Goal: Transaction & Acquisition: Purchase product/service

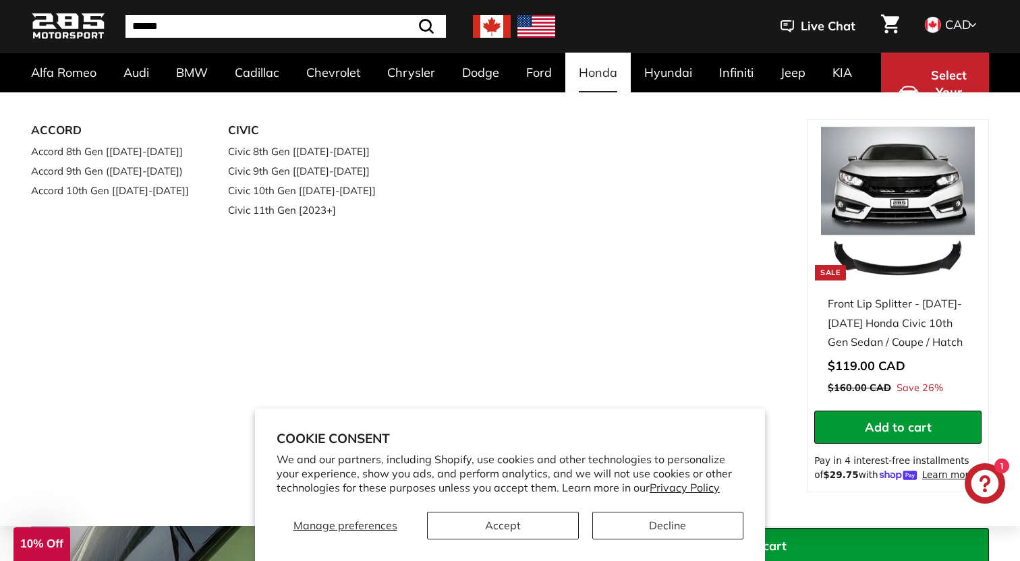
scroll to position [171, 0]
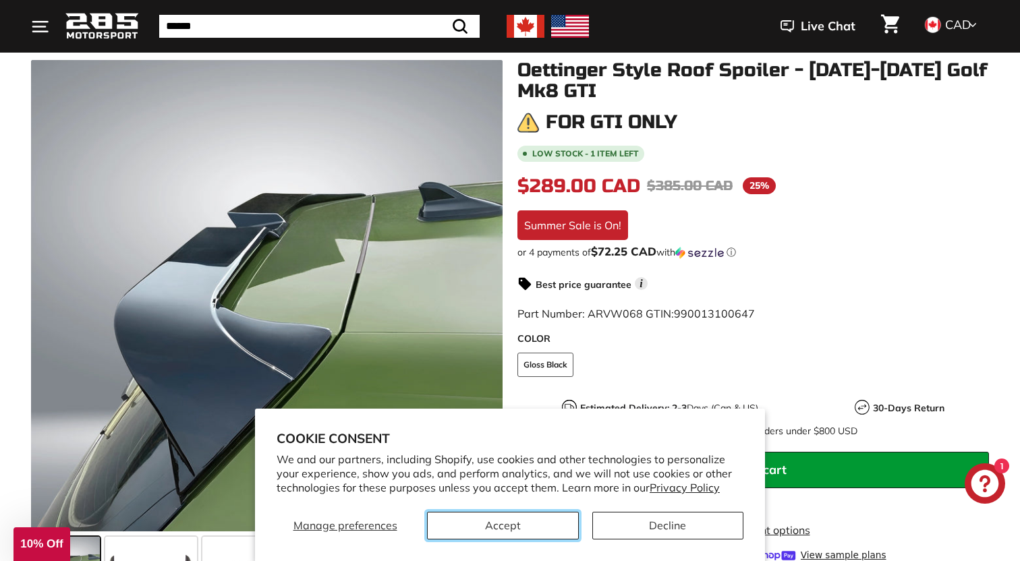
click at [544, 525] on button "Accept" at bounding box center [503, 526] width 152 height 28
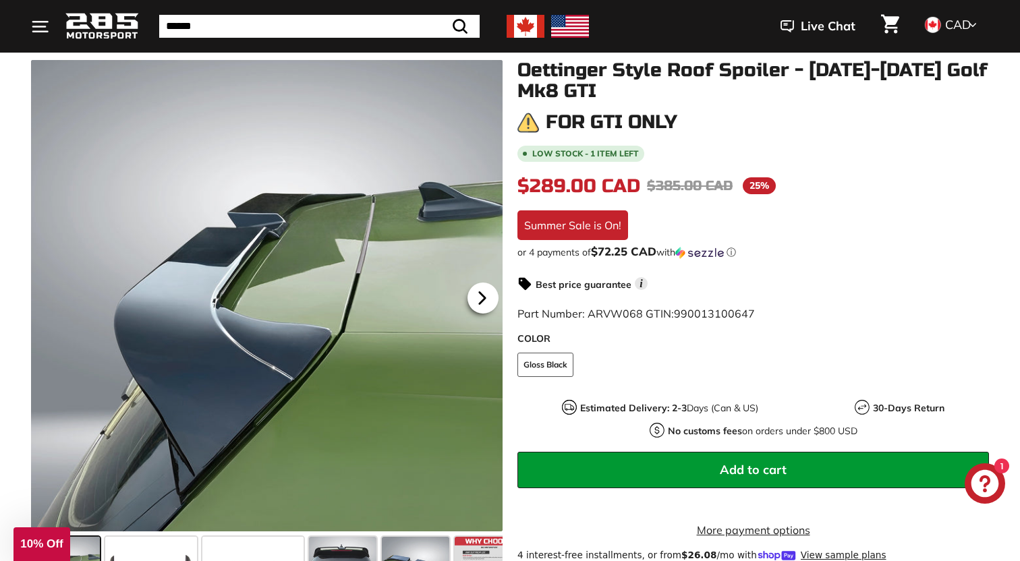
click at [474, 292] on icon at bounding box center [482, 298] width 31 height 31
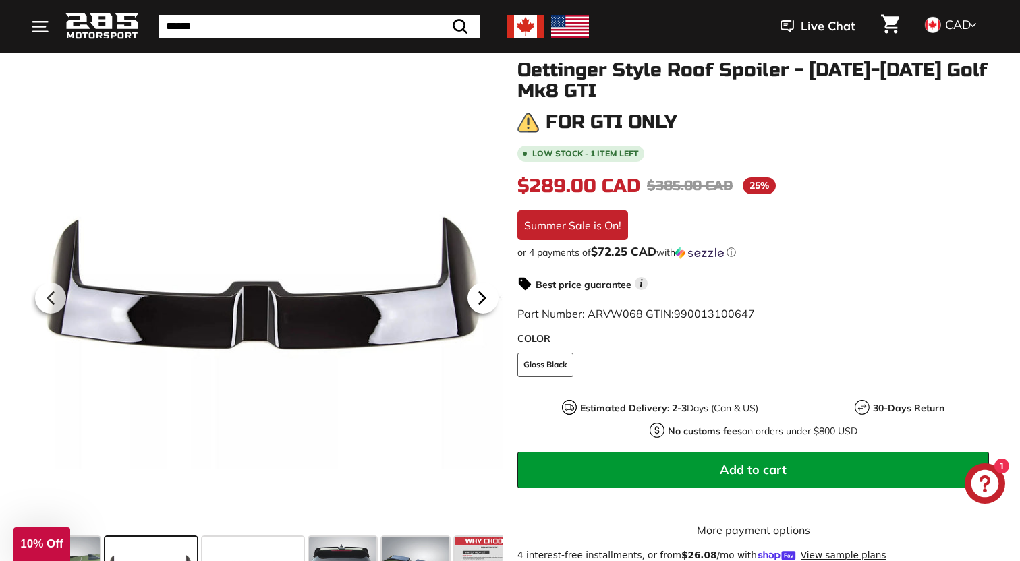
click at [474, 292] on icon at bounding box center [482, 298] width 31 height 31
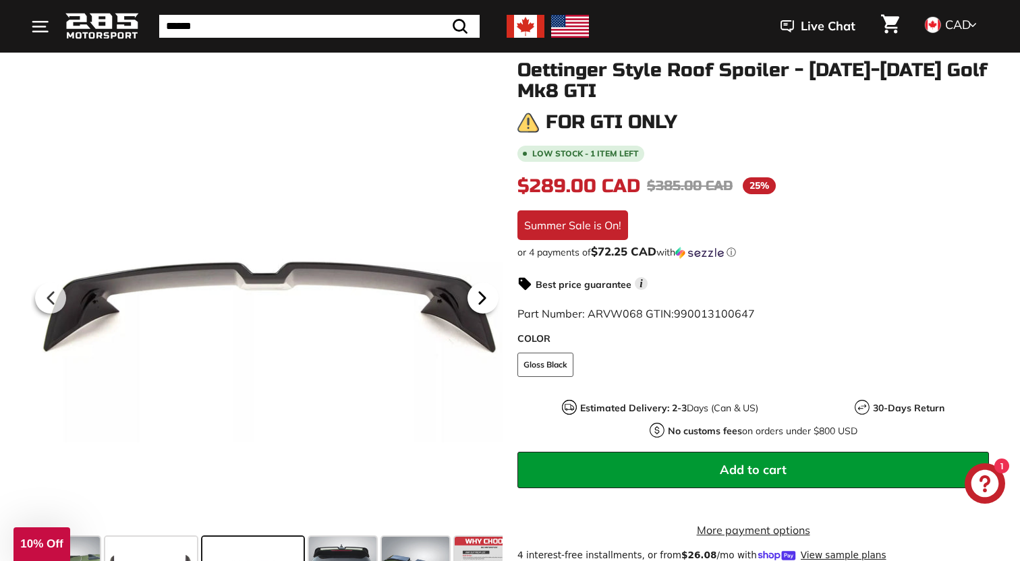
click at [474, 292] on icon at bounding box center [482, 298] width 31 height 31
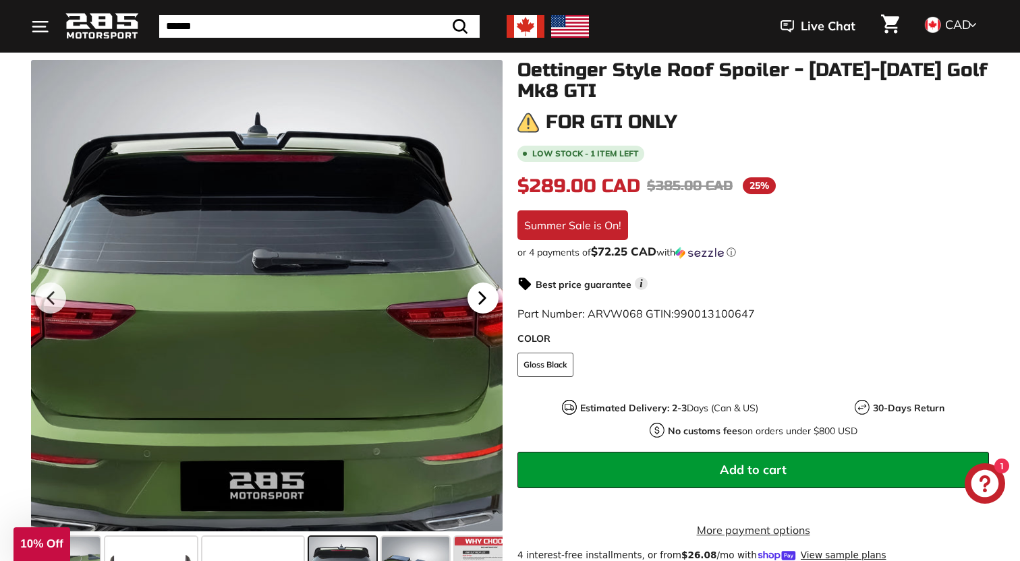
click at [474, 292] on icon at bounding box center [482, 298] width 31 height 31
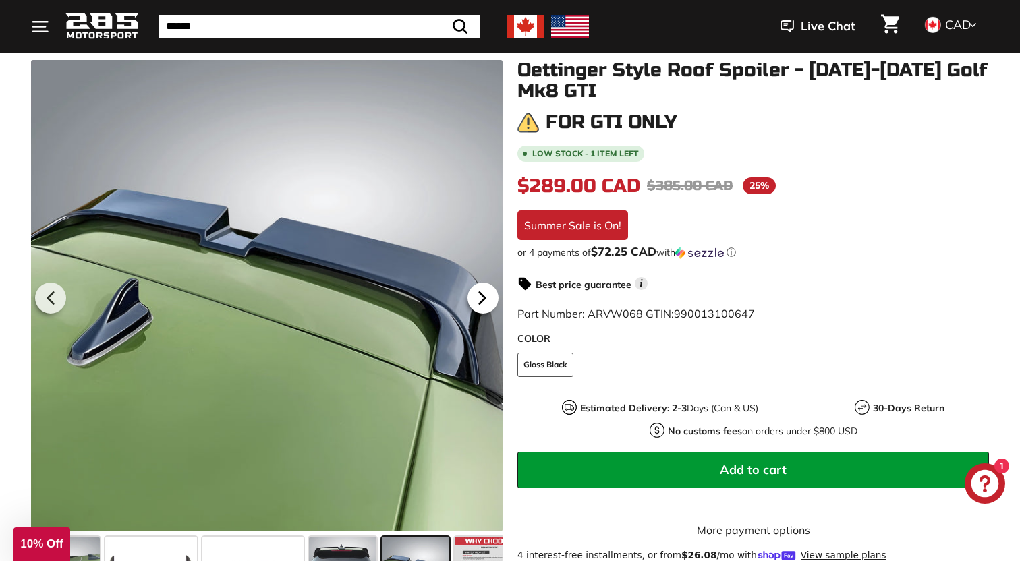
click at [474, 292] on icon at bounding box center [482, 298] width 31 height 31
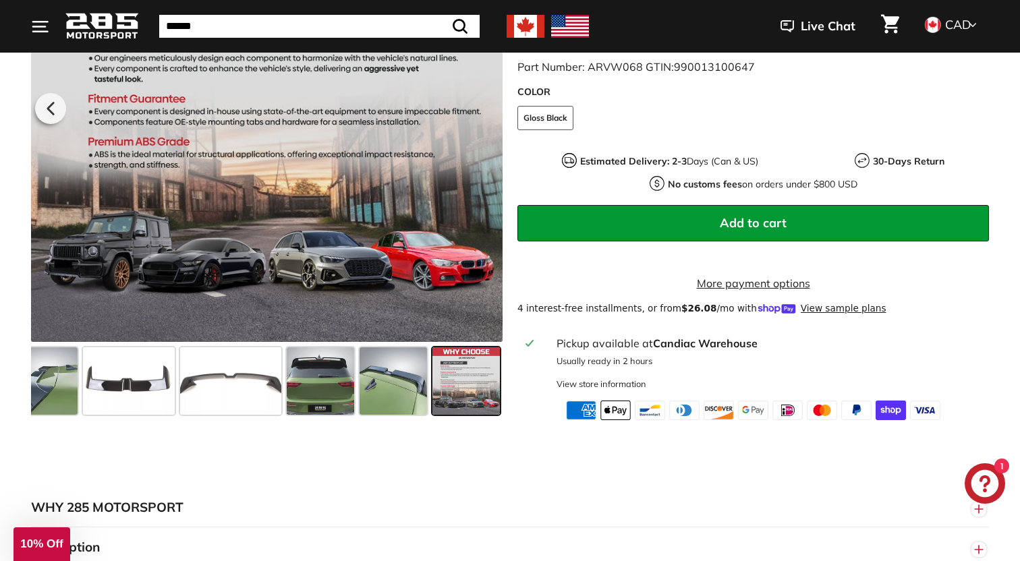
scroll to position [419, 0]
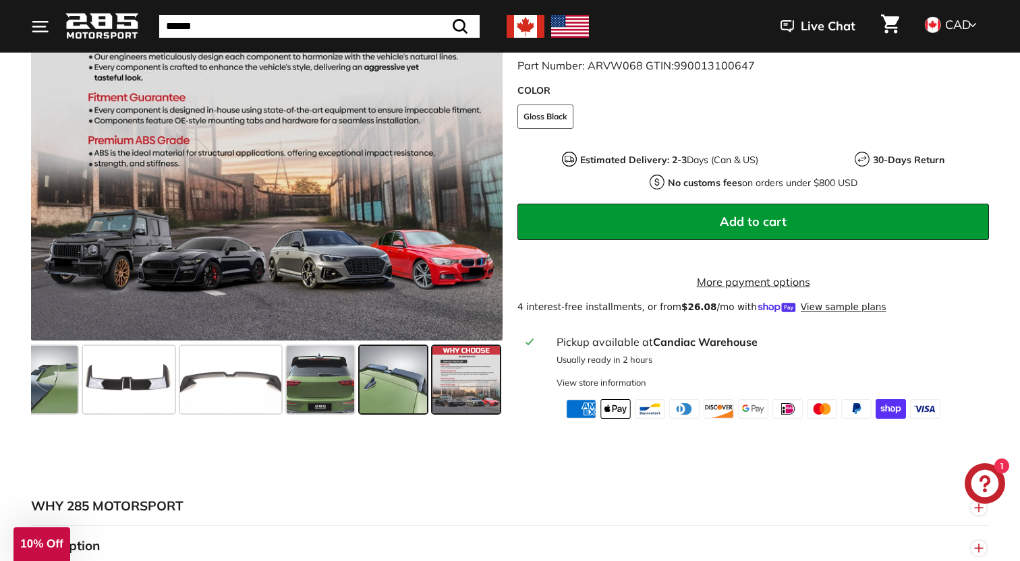
click at [401, 393] on span at bounding box center [393, 379] width 67 height 67
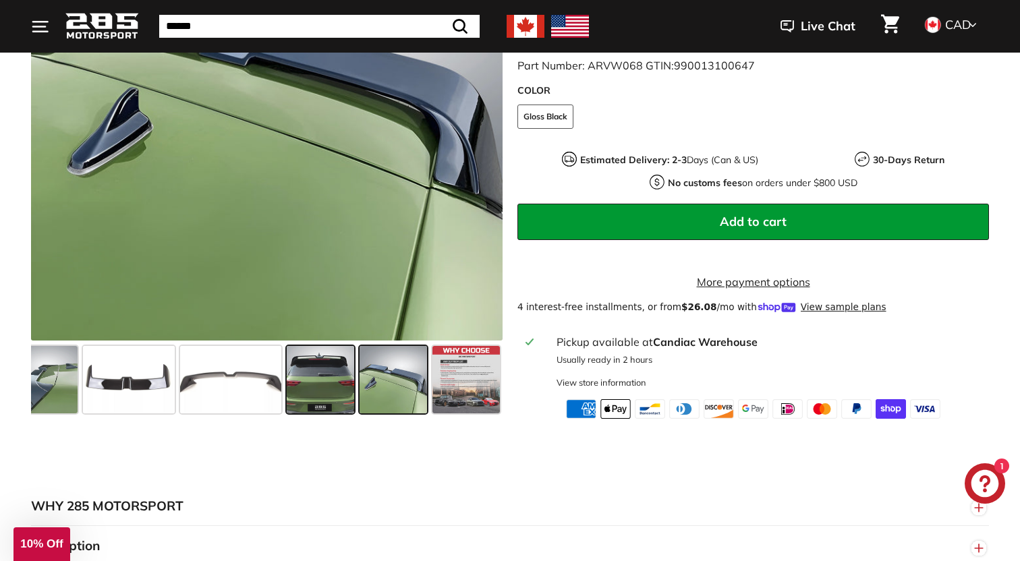
click at [312, 391] on span at bounding box center [320, 379] width 67 height 67
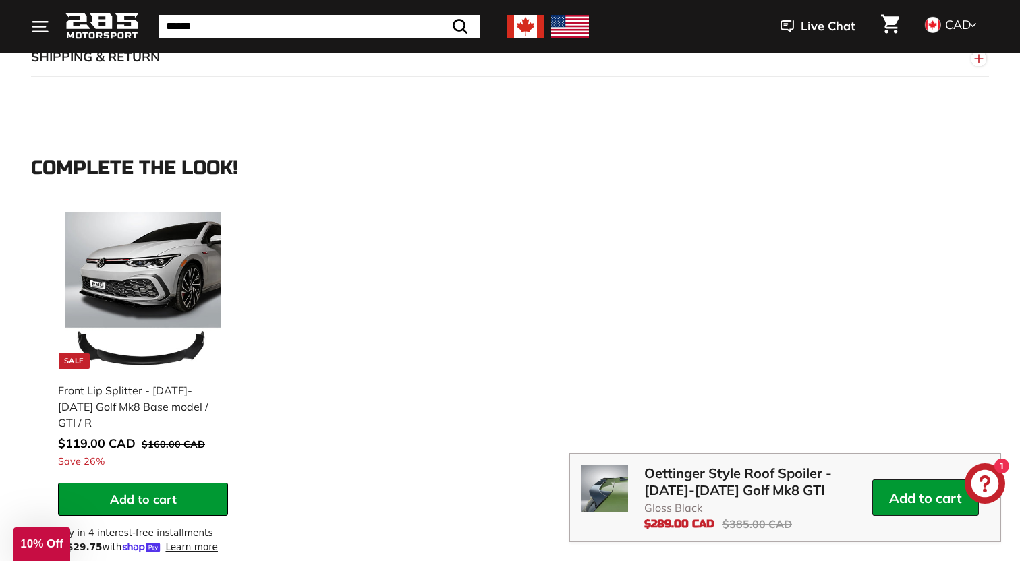
scroll to position [1216, 0]
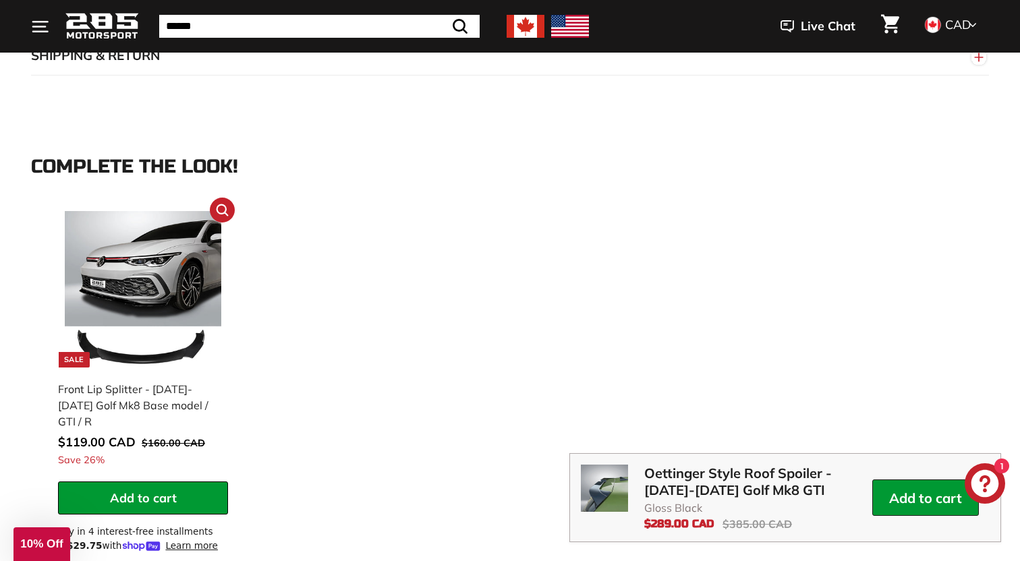
click at [168, 301] on img at bounding box center [143, 289] width 157 height 157
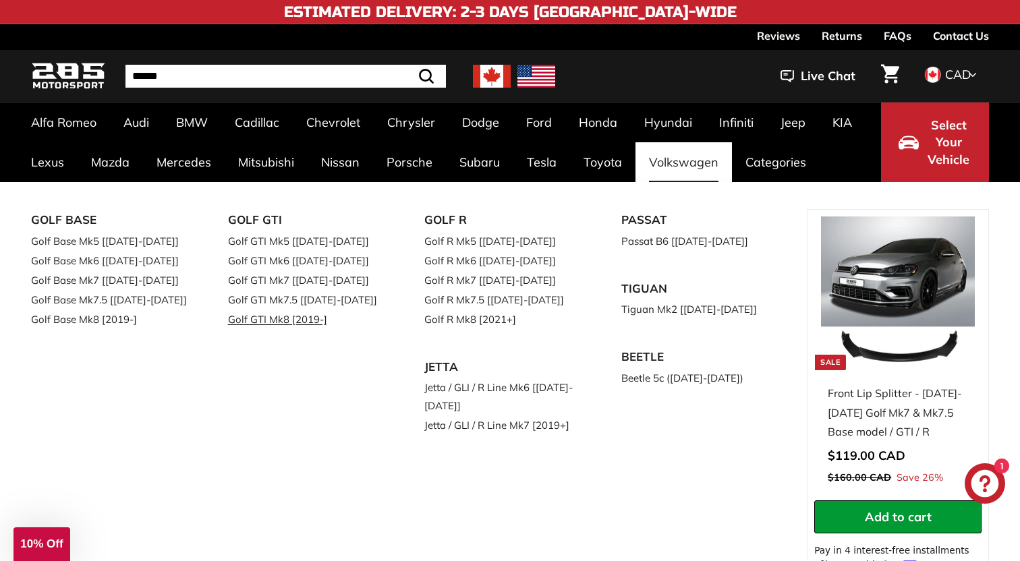
click at [302, 319] on link "Golf GTI Mk8 [2019-]" at bounding box center [307, 320] width 159 height 20
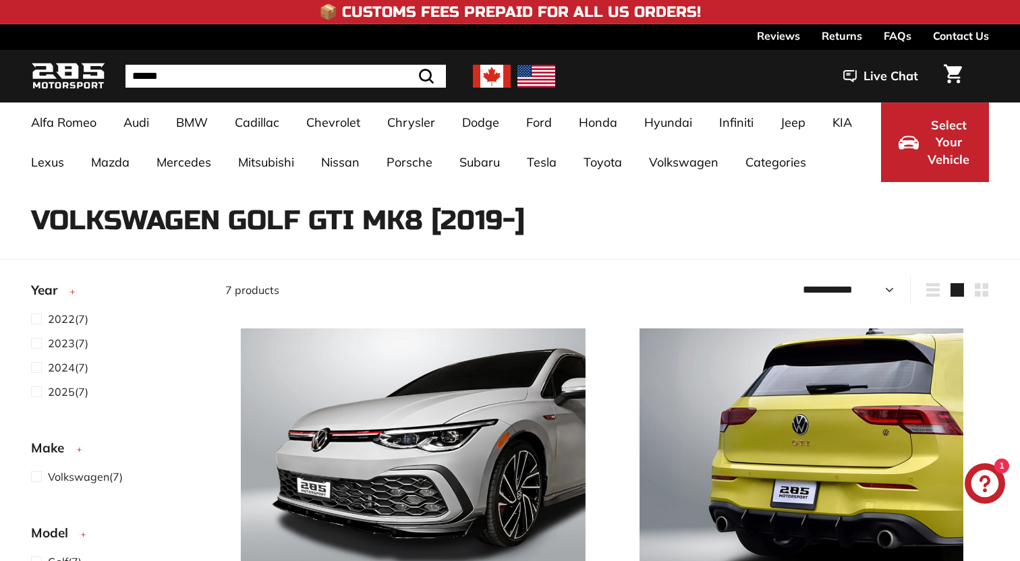
select select "**********"
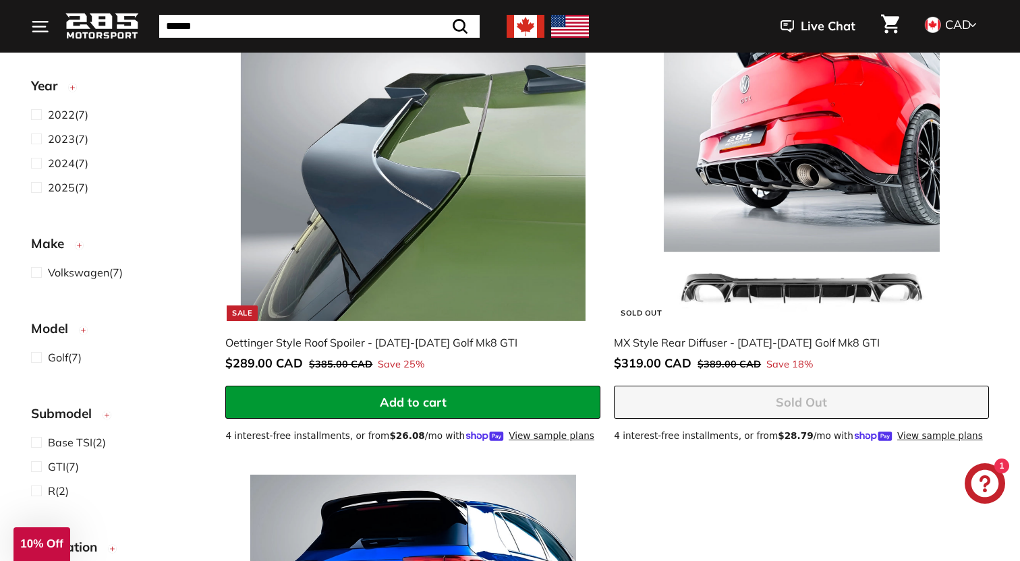
scroll to position [1443, 0]
